Goal: Task Accomplishment & Management: Use online tool/utility

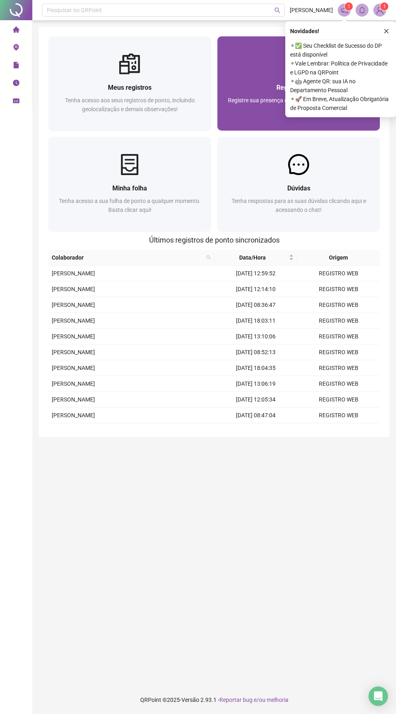
click at [234, 93] on div "Registrar ponto Registre sua presença com rapidez e segurança clicando aqui!" at bounding box center [298, 102] width 143 height 40
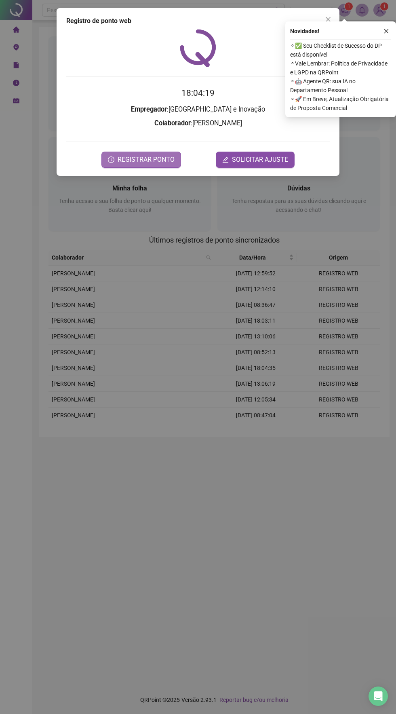
click at [153, 163] on span "REGISTRAR PONTO" at bounding box center [146, 160] width 57 height 10
